Goal: Task Accomplishment & Management: Manage account settings

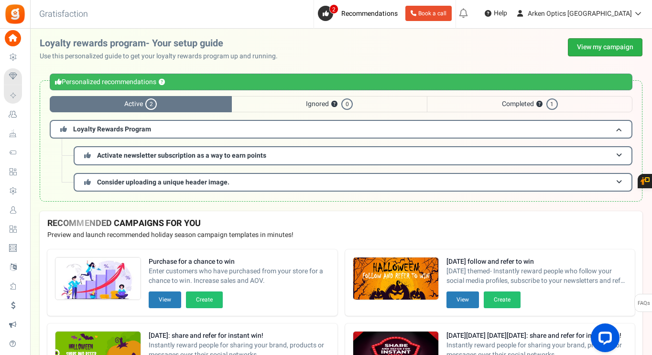
click at [604, 43] on link "View my campaign" at bounding box center [605, 47] width 75 height 18
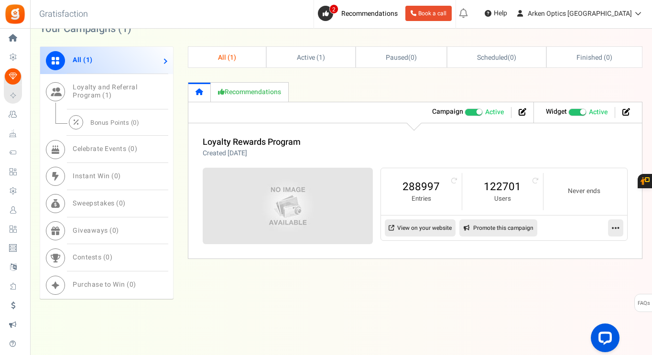
scroll to position [464, 0]
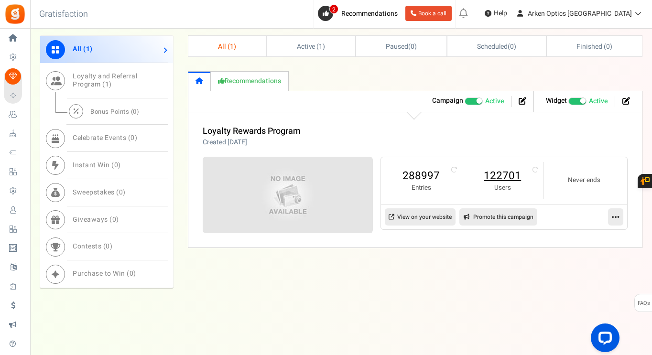
click at [495, 178] on link "122701" at bounding box center [503, 175] width 62 height 15
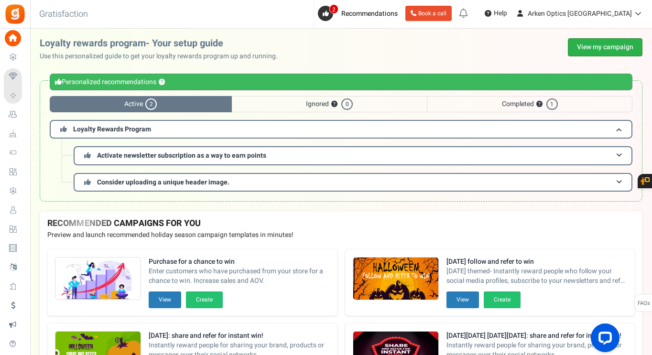
click at [609, 49] on link "View my campaign" at bounding box center [605, 47] width 75 height 18
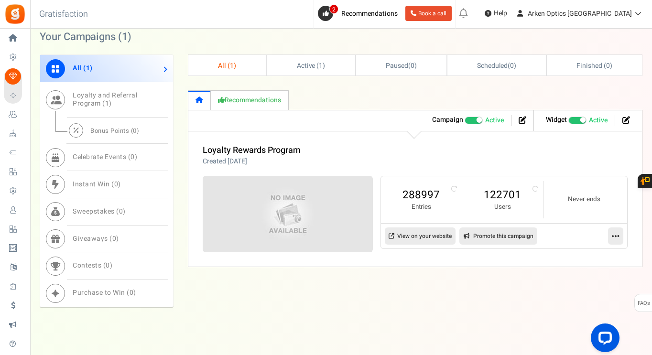
scroll to position [464, 0]
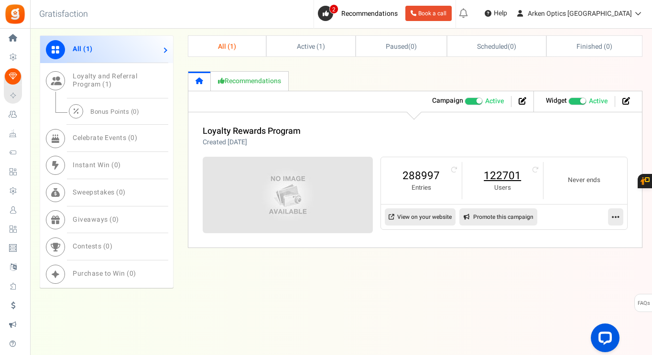
click at [503, 180] on link "122701" at bounding box center [503, 175] width 62 height 15
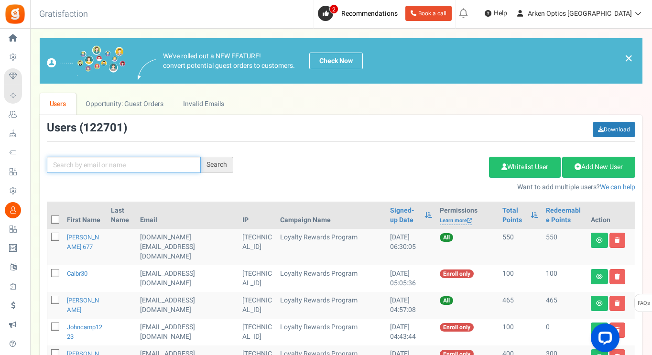
click at [118, 162] on input "text" at bounding box center [124, 165] width 154 height 16
paste input "[EMAIL_ADDRESS][DOMAIN_NAME]"
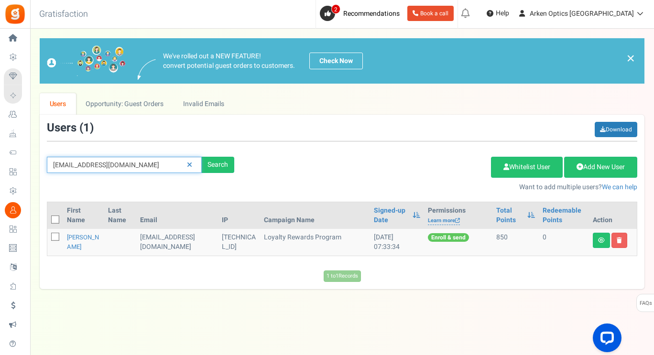
drag, startPoint x: 127, startPoint y: 169, endPoint x: 37, endPoint y: 166, distance: 89.9
click at [37, 166] on div "× Close Add Points ? First Name Last Name Email Do you want to give Welcome bon…" at bounding box center [342, 163] width 624 height 251
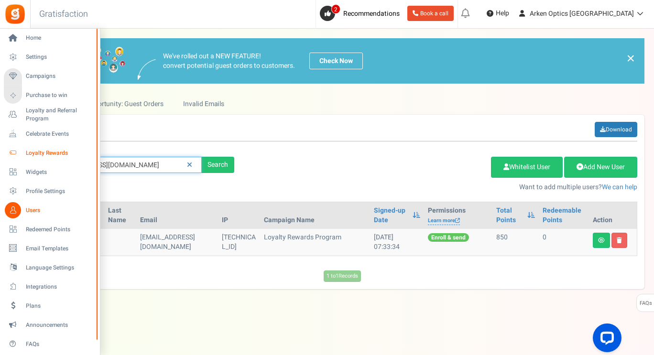
paste input "[EMAIL_ADDRESS]"
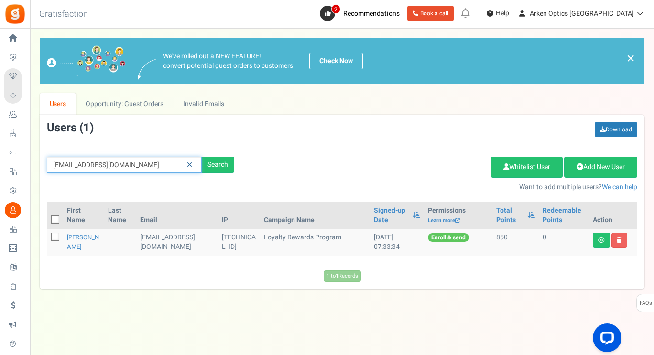
type input "[EMAIL_ADDRESS][DOMAIN_NAME]"
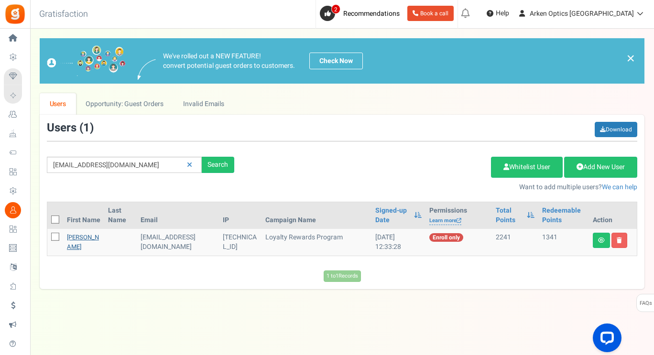
click at [74, 245] on link "[PERSON_NAME]" at bounding box center [83, 242] width 32 height 19
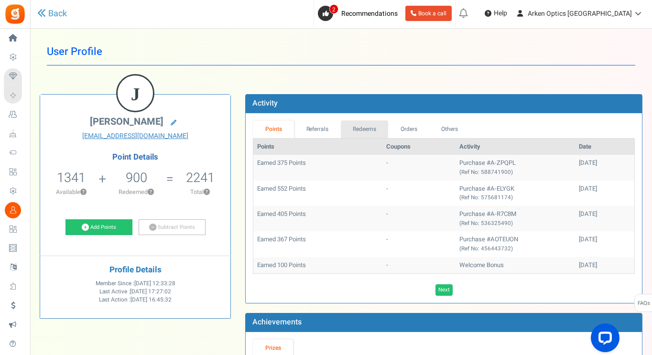
click at [361, 133] on link "Redeems" at bounding box center [365, 130] width 48 height 18
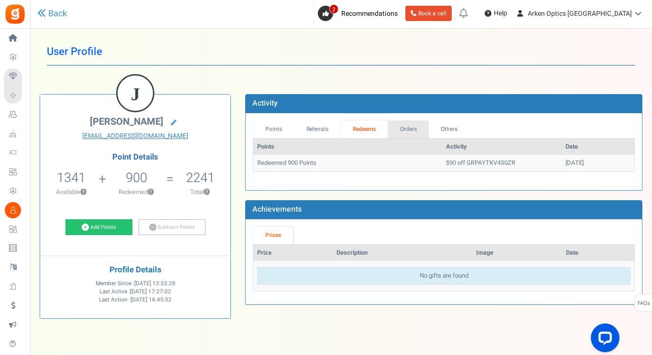
click at [402, 131] on link "Orders" at bounding box center [408, 130] width 41 height 18
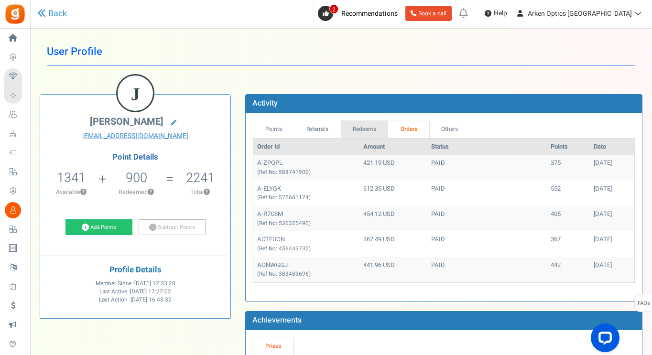
click at [374, 131] on link "Redeems" at bounding box center [365, 130] width 48 height 18
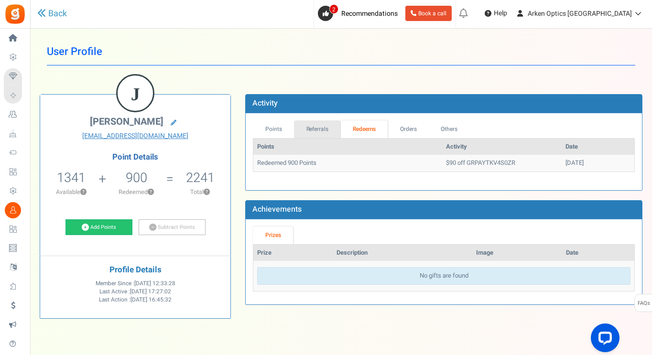
click at [318, 131] on link "Referrals" at bounding box center [317, 130] width 47 height 18
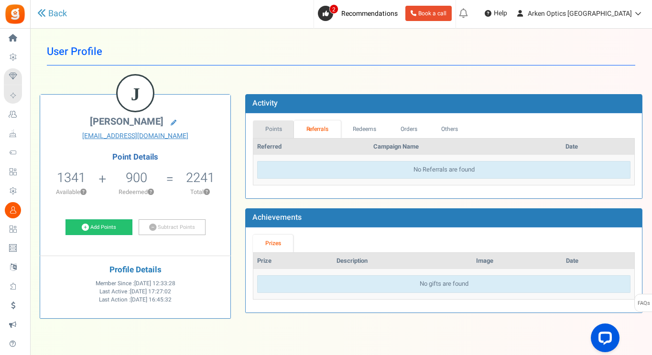
click at [266, 131] on link "Points" at bounding box center [273, 130] width 41 height 18
